Goal: Information Seeking & Learning: Find specific fact

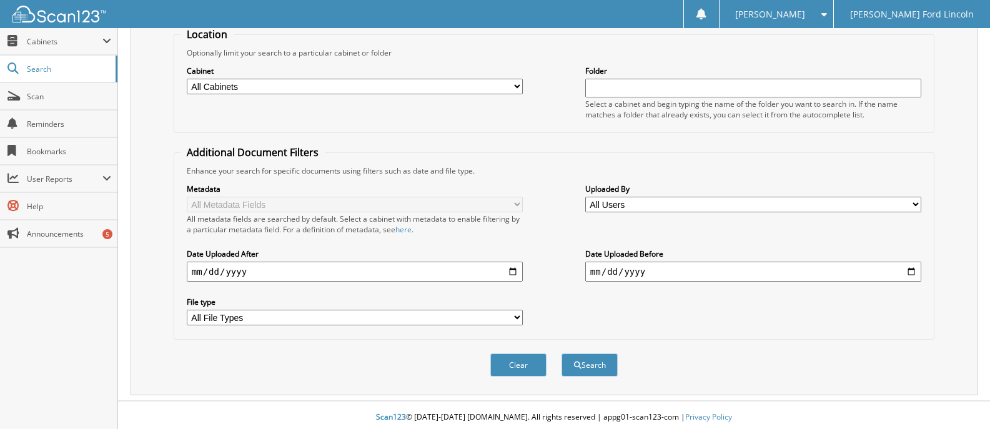
scroll to position [138, 0]
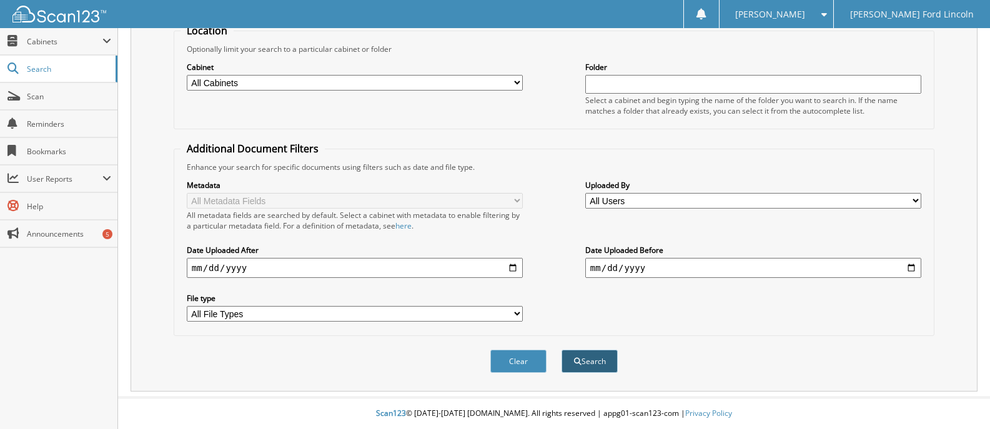
type input "83276"
click at [593, 367] on button "Search" at bounding box center [589, 361] width 56 height 23
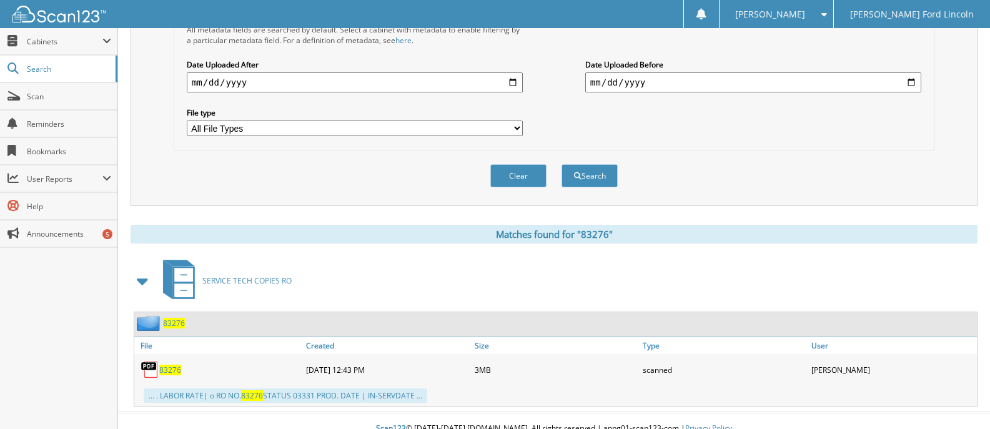
scroll to position [338, 0]
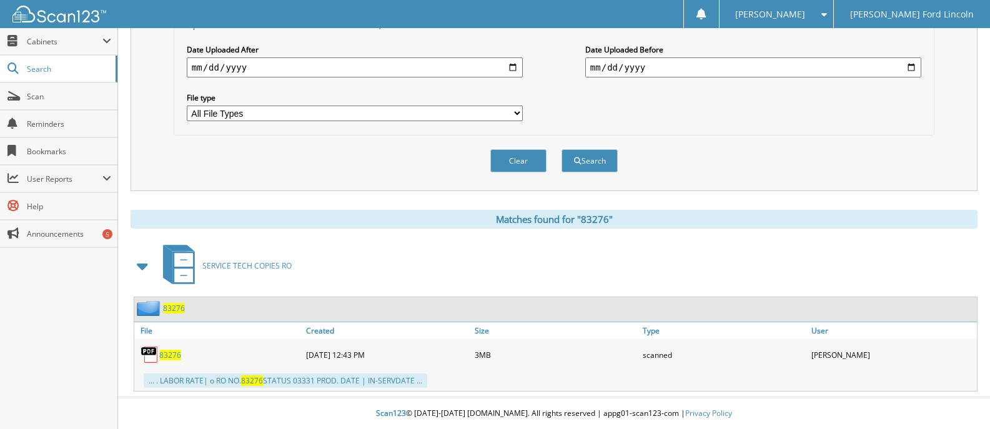
click at [169, 306] on span "83276" at bounding box center [174, 308] width 22 height 11
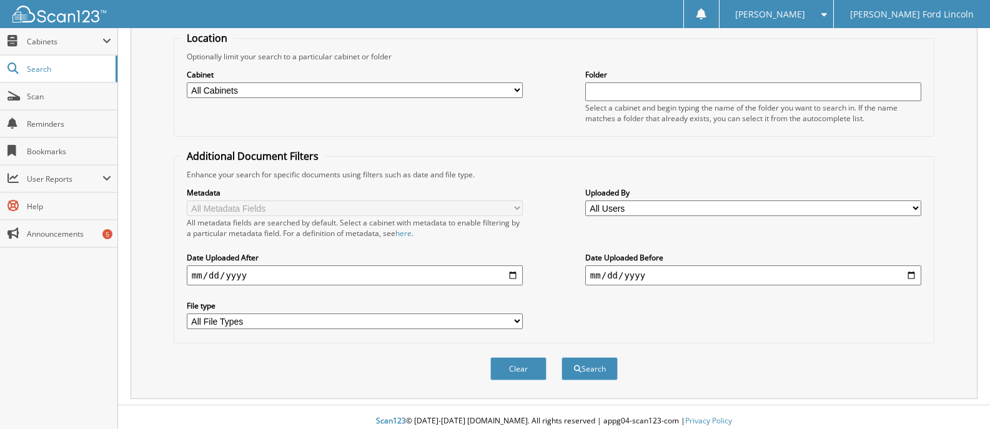
scroll to position [138, 0]
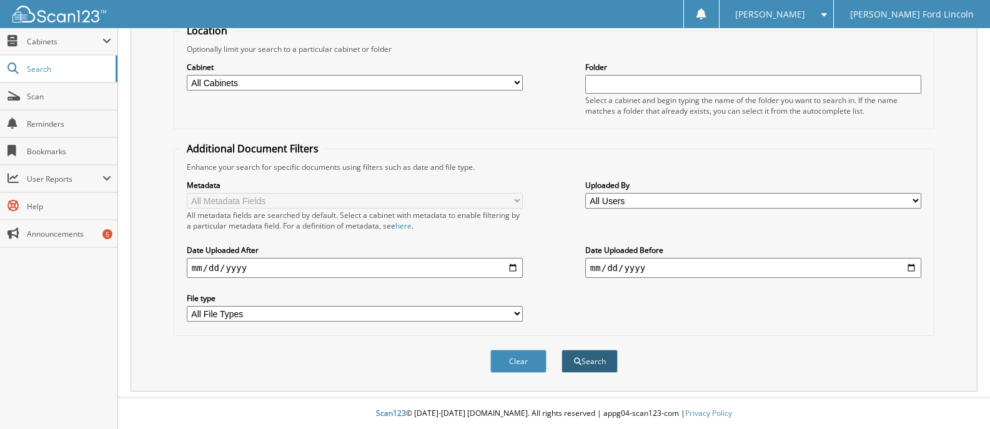
type input "60990"
click at [598, 355] on button "Search" at bounding box center [589, 361] width 56 height 23
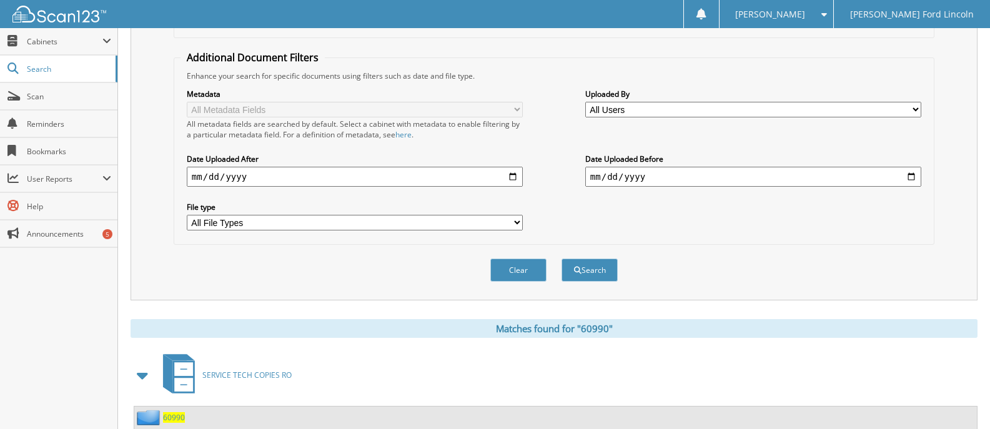
scroll to position [312, 0]
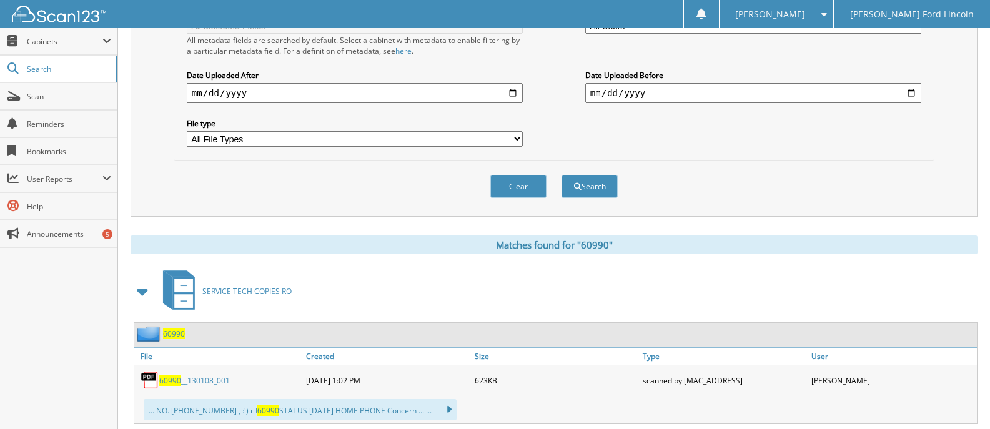
click at [166, 382] on span "60990" at bounding box center [170, 380] width 22 height 11
